Goal: Find specific page/section: Find specific page/section

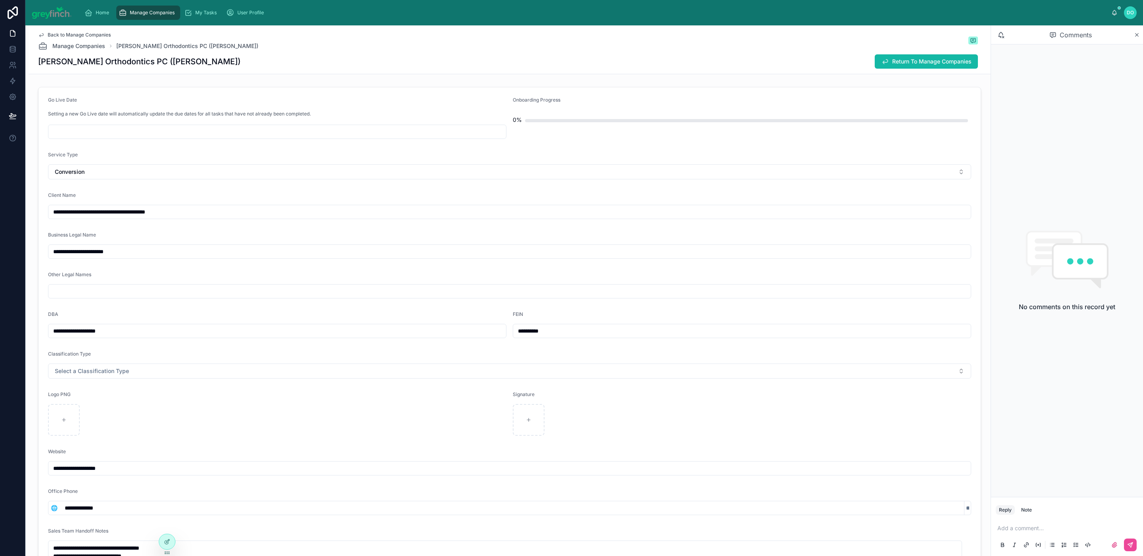
scroll to position [683, 0]
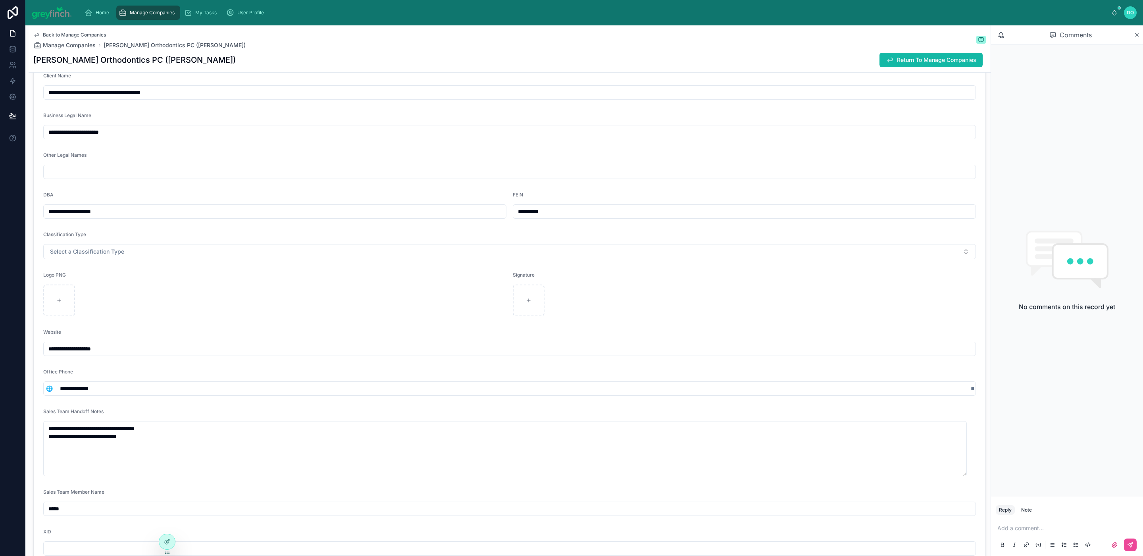
scroll to position [135, 0]
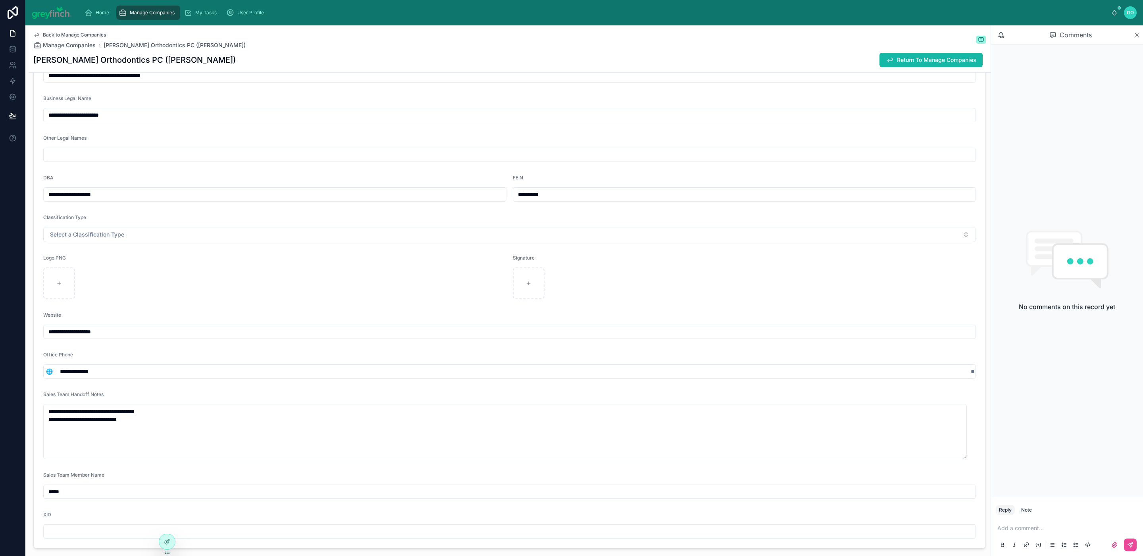
click at [140, 13] on span "Manage Companies" at bounding box center [152, 13] width 45 height 6
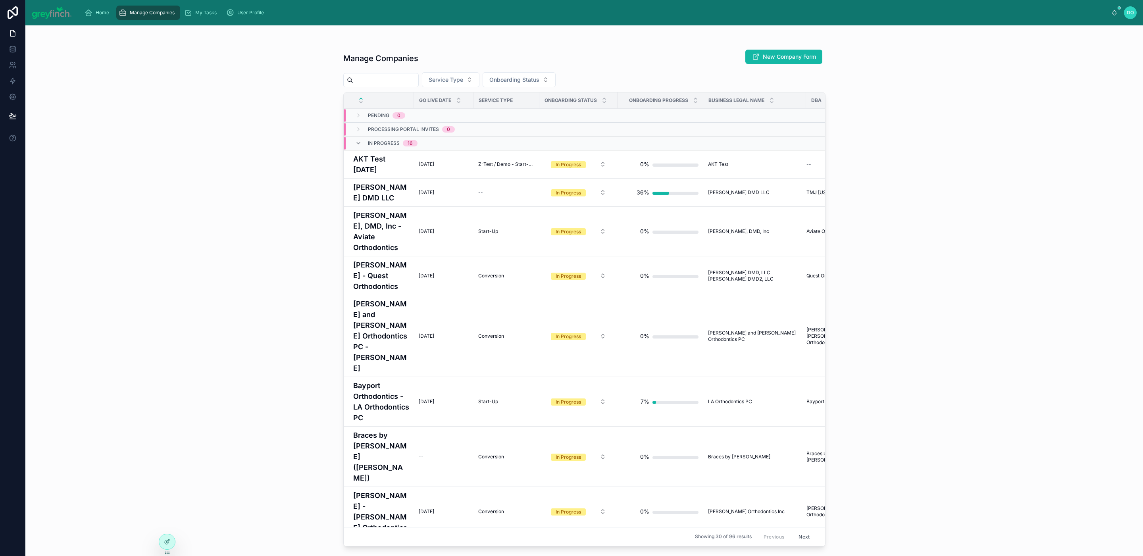
click at [399, 81] on input "text" at bounding box center [385, 80] width 65 height 11
type input "********"
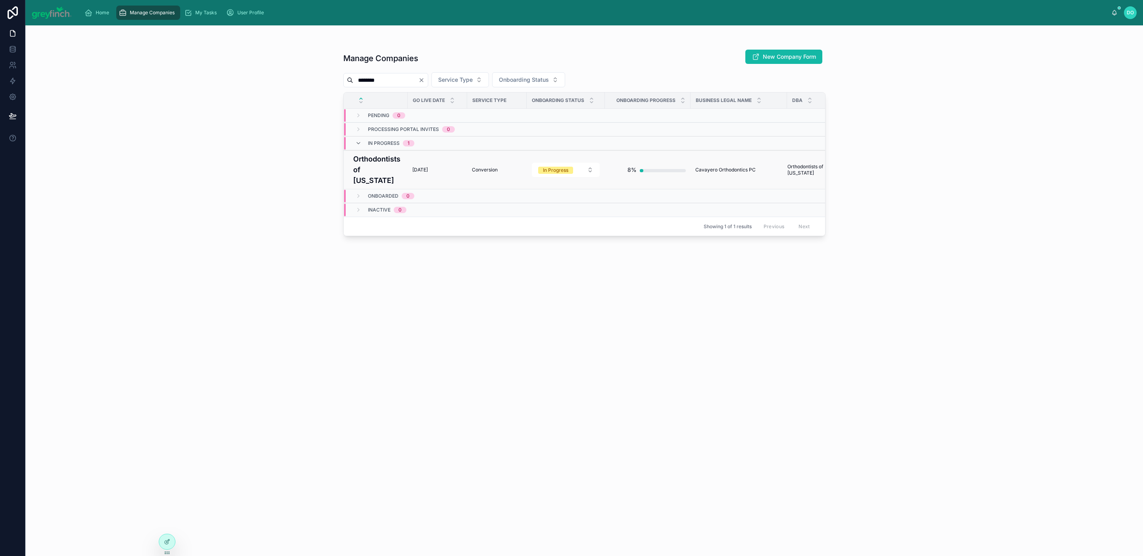
click at [481, 167] on span "Conversion" at bounding box center [485, 170] width 26 height 6
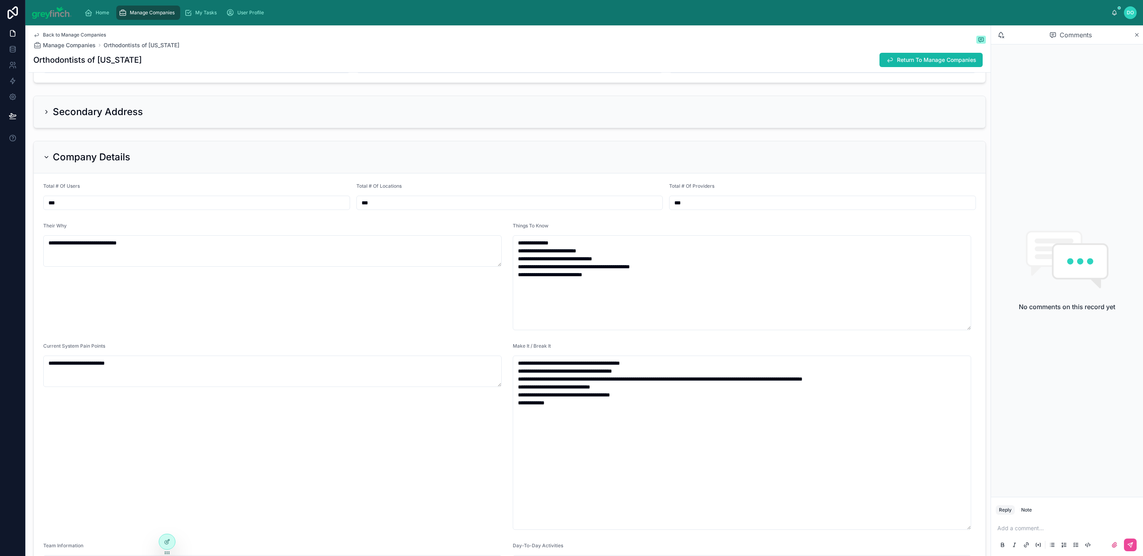
scroll to position [987, 0]
